Goal: Obtain resource: Download file/media

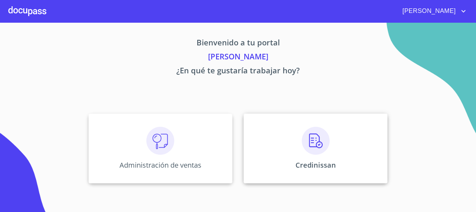
click at [309, 157] on div "Credinissan" at bounding box center [316, 148] width 144 height 70
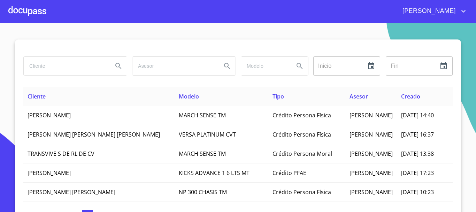
click at [73, 73] on input "search" at bounding box center [66, 65] width 84 height 19
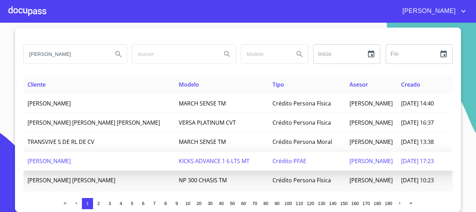
type input "[PERSON_NAME]"
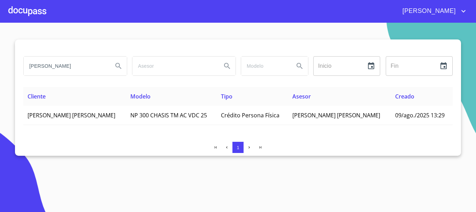
scroll to position [0, 0]
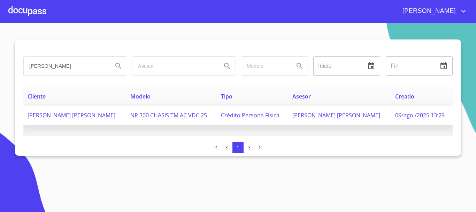
click at [95, 116] on span "[PERSON_NAME] [PERSON_NAME]" at bounding box center [72, 115] width 88 height 8
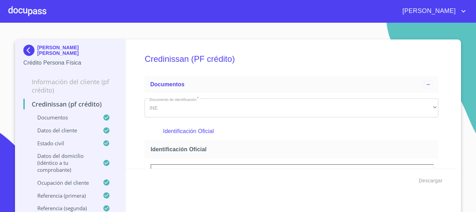
scroll to position [8, 0]
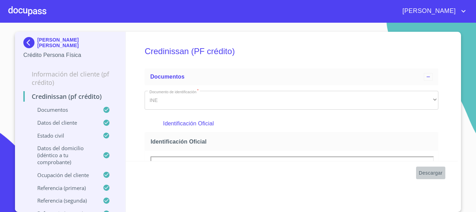
click at [431, 172] on span "Descargar" at bounding box center [431, 172] width 24 height 9
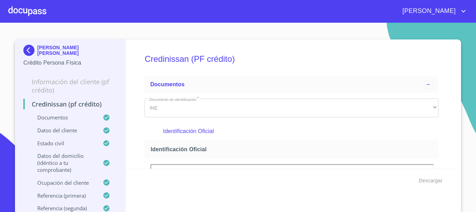
click at [33, 12] on div at bounding box center [27, 11] width 38 height 22
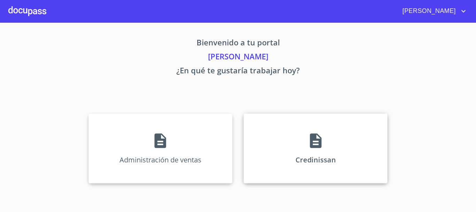
click at [322, 137] on div "Credinissan" at bounding box center [316, 148] width 144 height 70
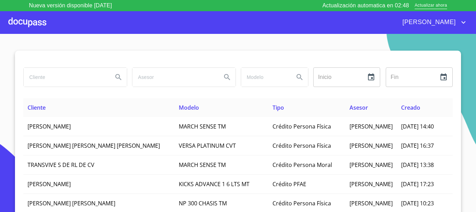
click at [70, 77] on input "search" at bounding box center [66, 77] width 84 height 19
type input "[PERSON_NAME]"
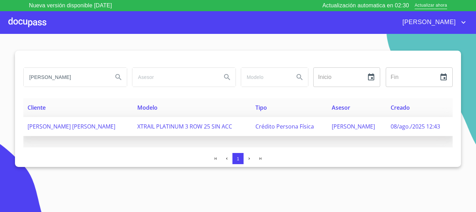
click at [73, 126] on span "[PERSON_NAME] [PERSON_NAME]" at bounding box center [72, 126] width 88 height 8
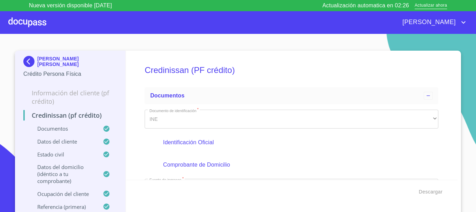
scroll to position [8, 0]
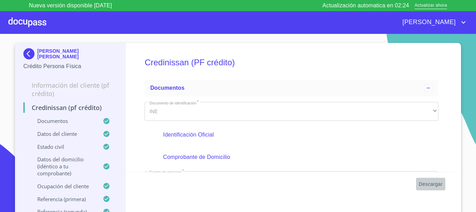
click at [428, 184] on span "Descargar" at bounding box center [431, 184] width 24 height 9
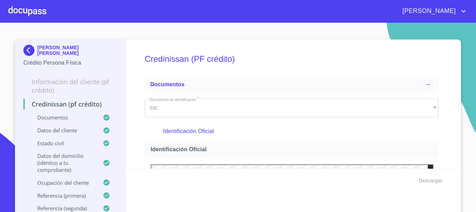
click at [324, 34] on section "MIGUEL ANGEL GARCIA MORALES Crédito Persona Física Información del cliente (PF …" at bounding box center [238, 117] width 476 height 189
